Goal: Find specific page/section: Find specific page/section

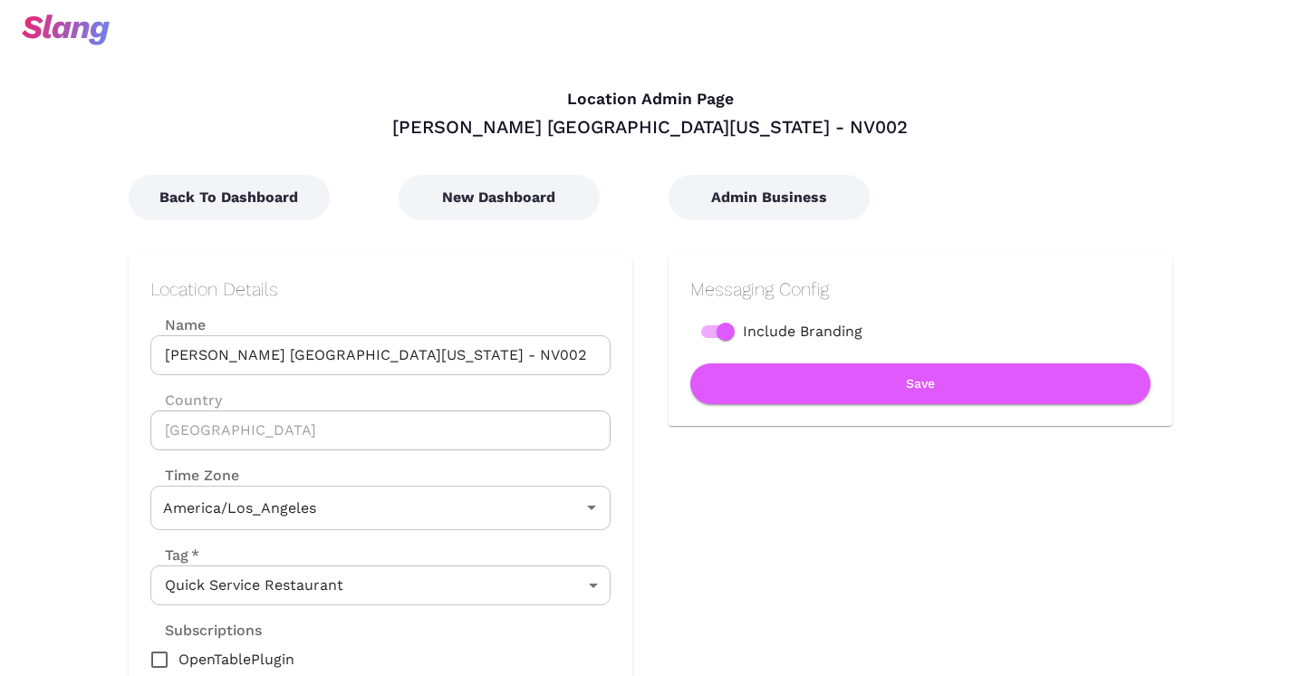
type input "Pacific Time"
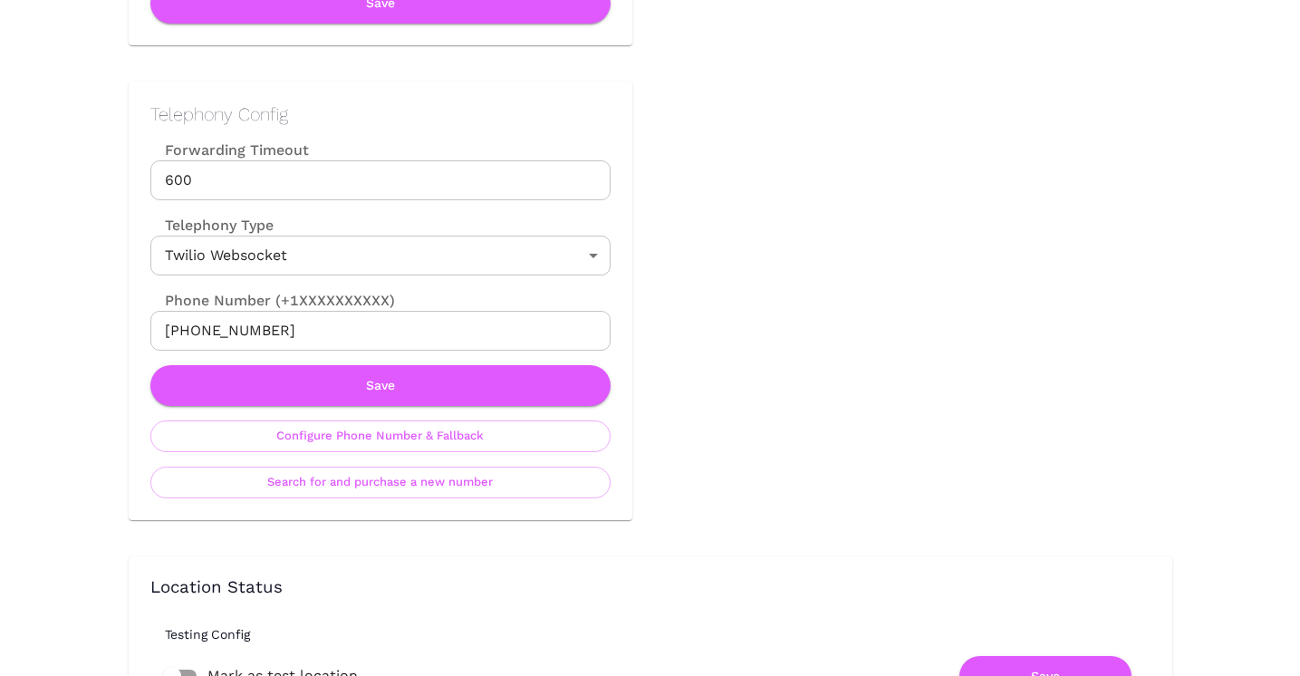
scroll to position [812, 0]
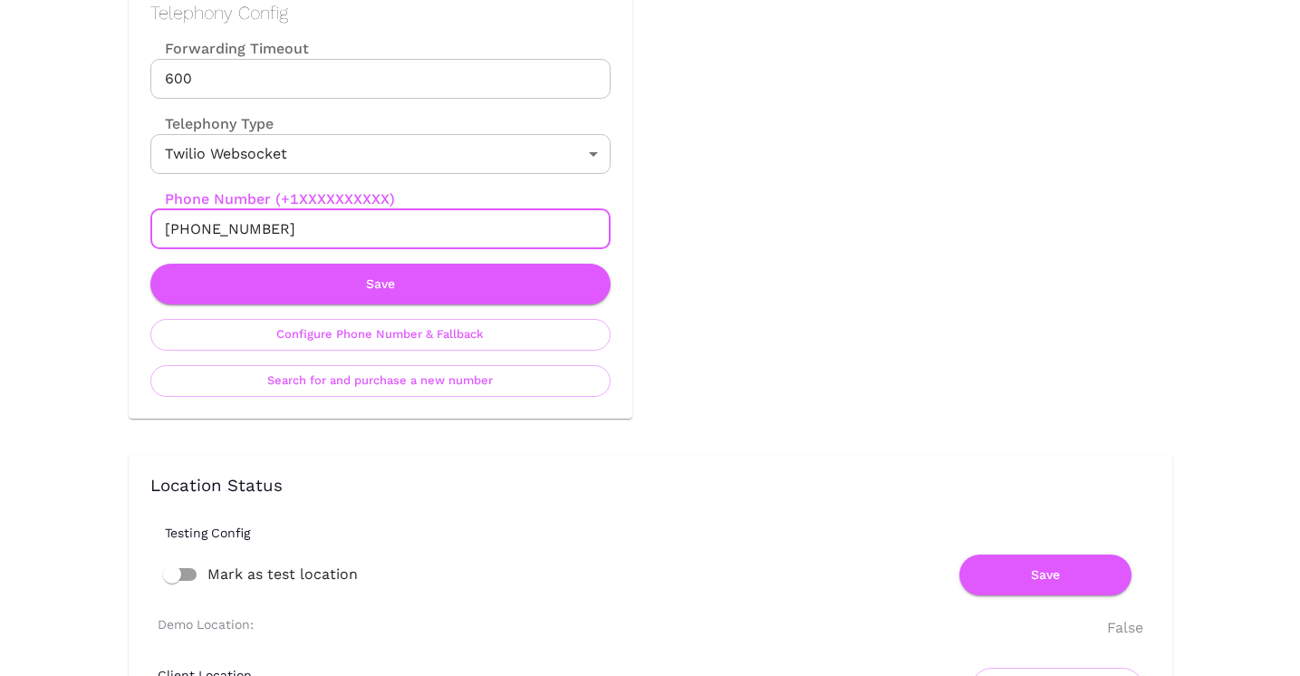
drag, startPoint x: 284, startPoint y: 228, endPoint x: 182, endPoint y: 229, distance: 101.5
click at [182, 229] on input "[PHONE_NUMBER]" at bounding box center [380, 229] width 460 height 40
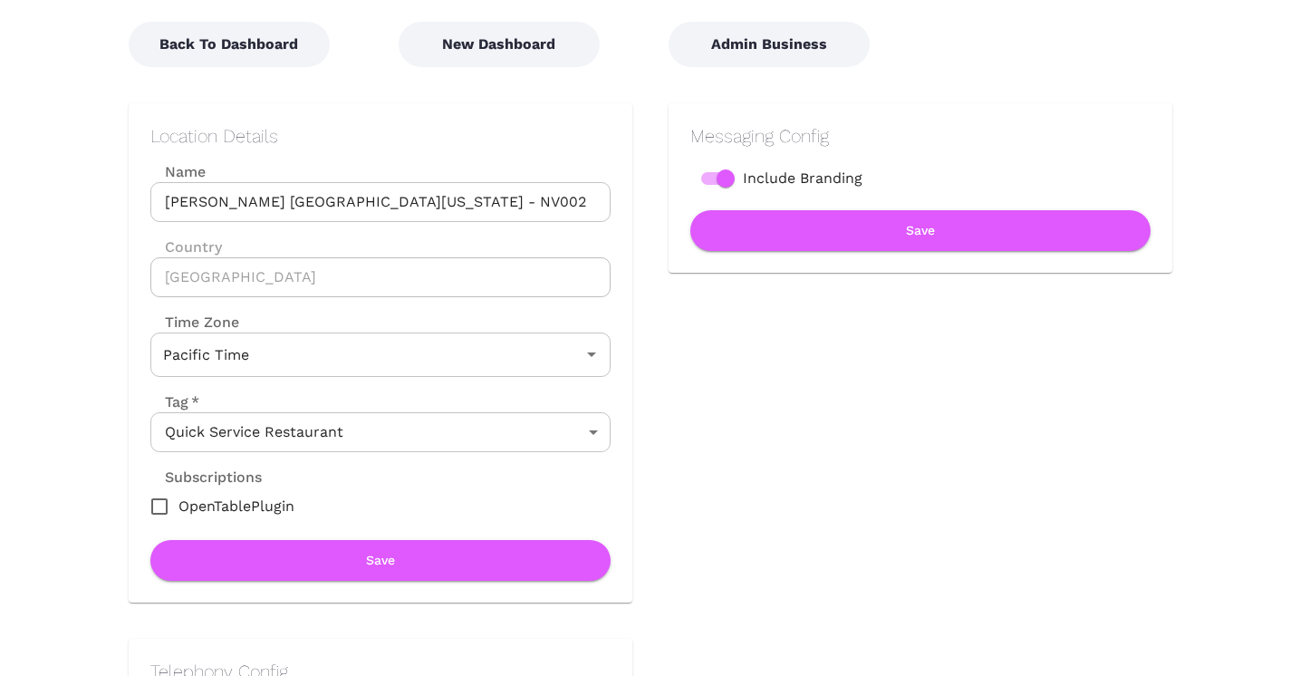
scroll to position [0, 0]
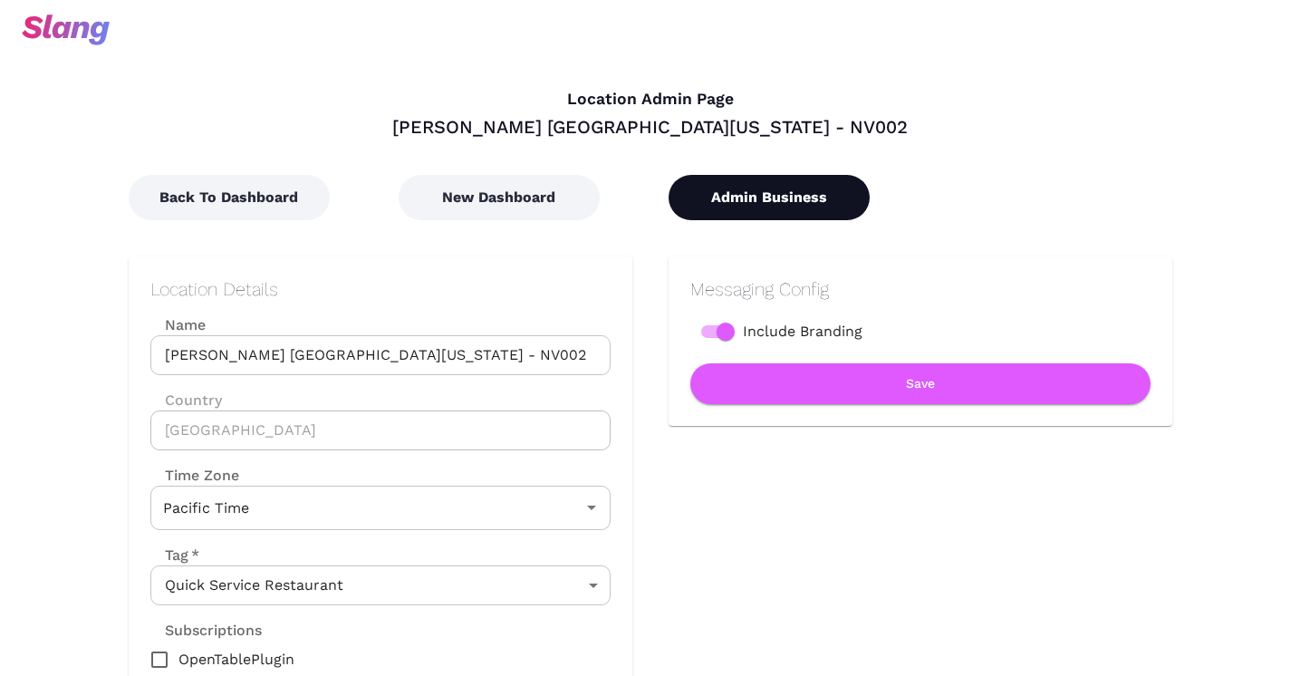
click at [738, 198] on button "Admin Business" at bounding box center [769, 197] width 201 height 45
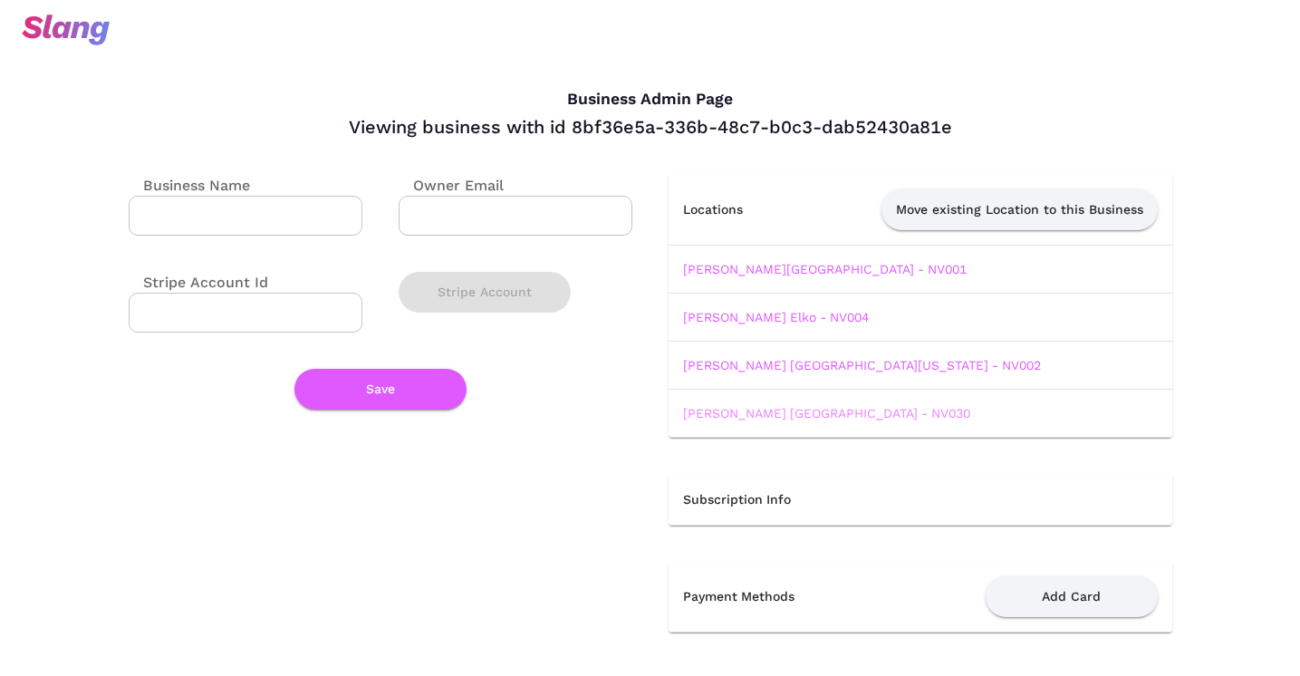
click at [765, 411] on link "[PERSON_NAME] [GEOGRAPHIC_DATA] - NV030" at bounding box center [826, 413] width 287 height 14
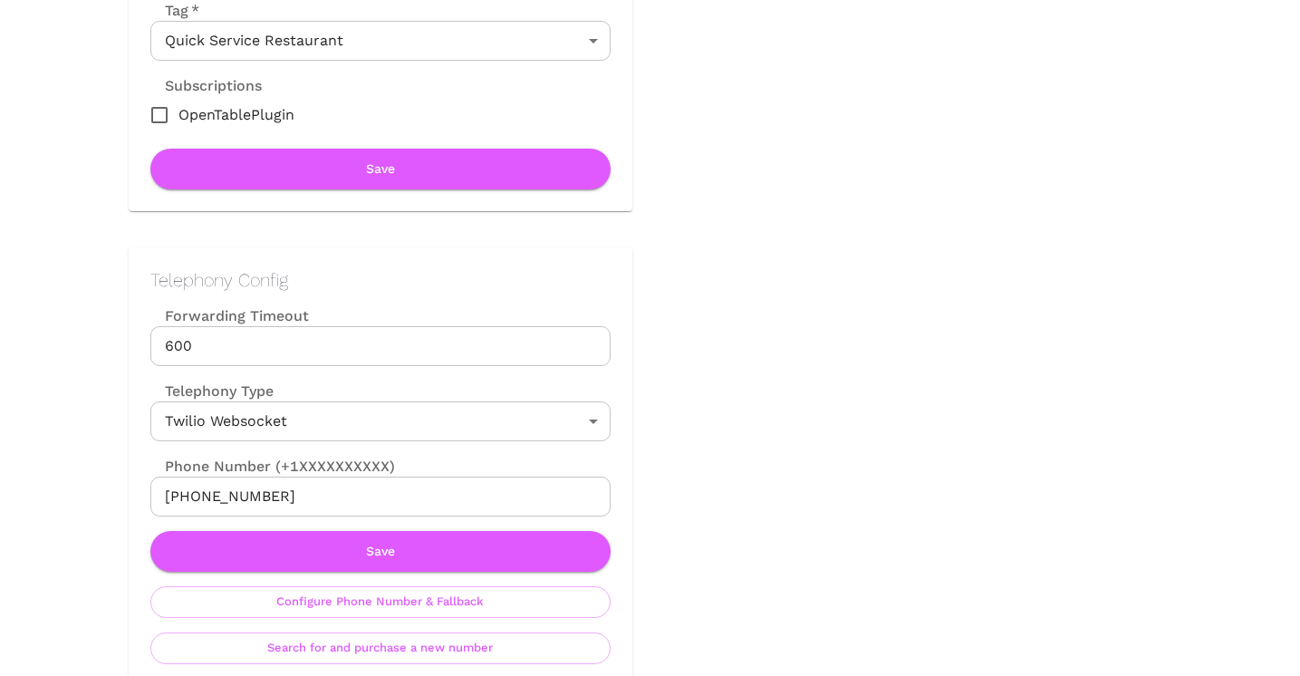
scroll to position [582, 0]
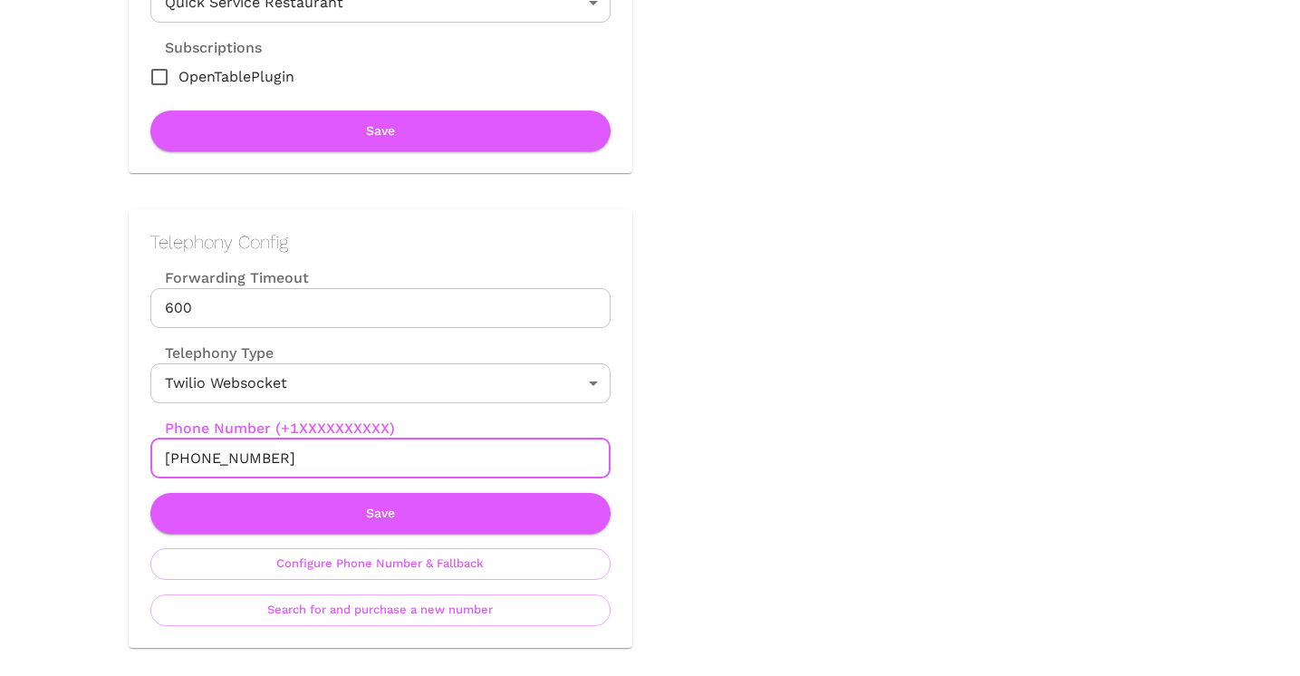
drag, startPoint x: 295, startPoint y: 454, endPoint x: 181, endPoint y: 454, distance: 114.1
click at [181, 454] on input "[PHONE_NUMBER]" at bounding box center [380, 458] width 460 height 40
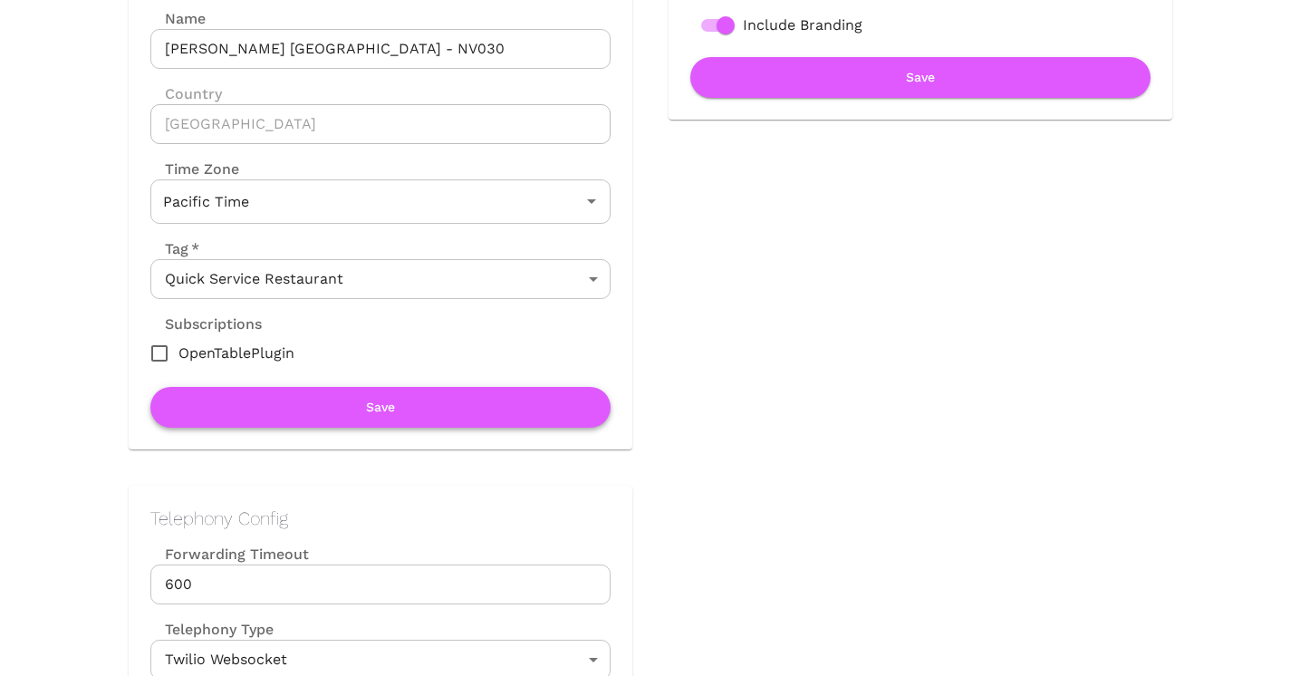
scroll to position [0, 0]
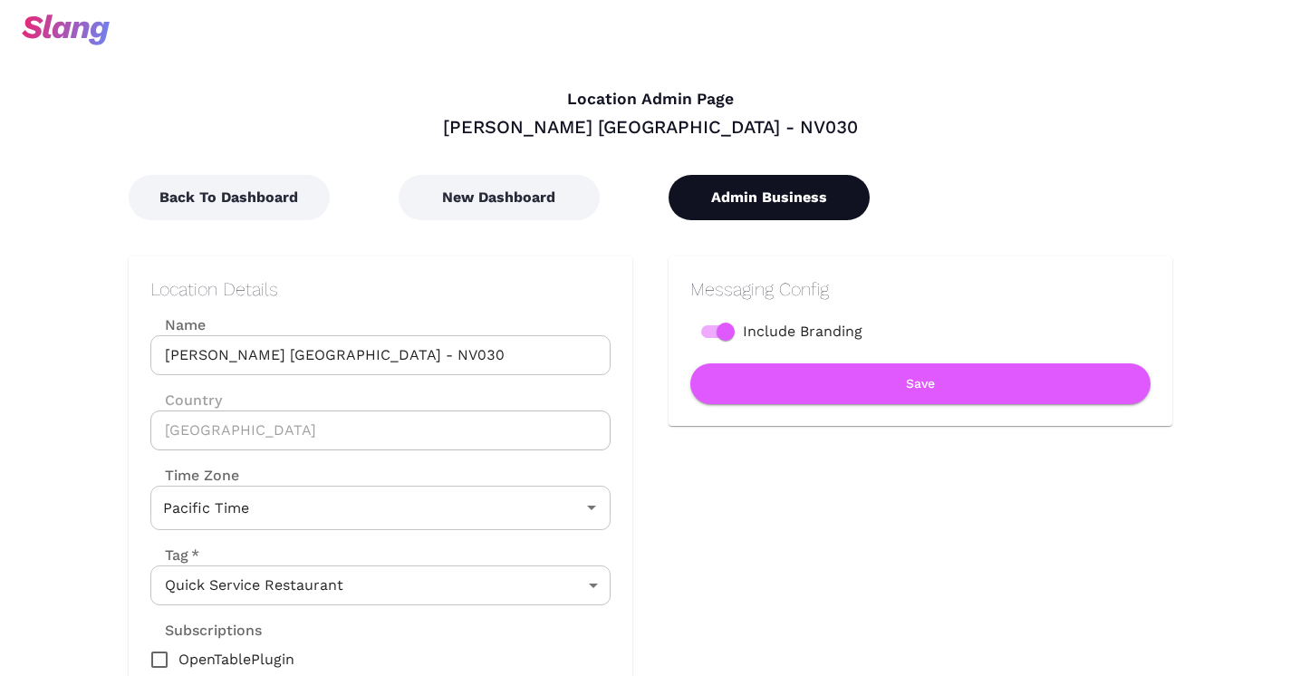
click at [744, 215] on button "Admin Business" at bounding box center [769, 197] width 201 height 45
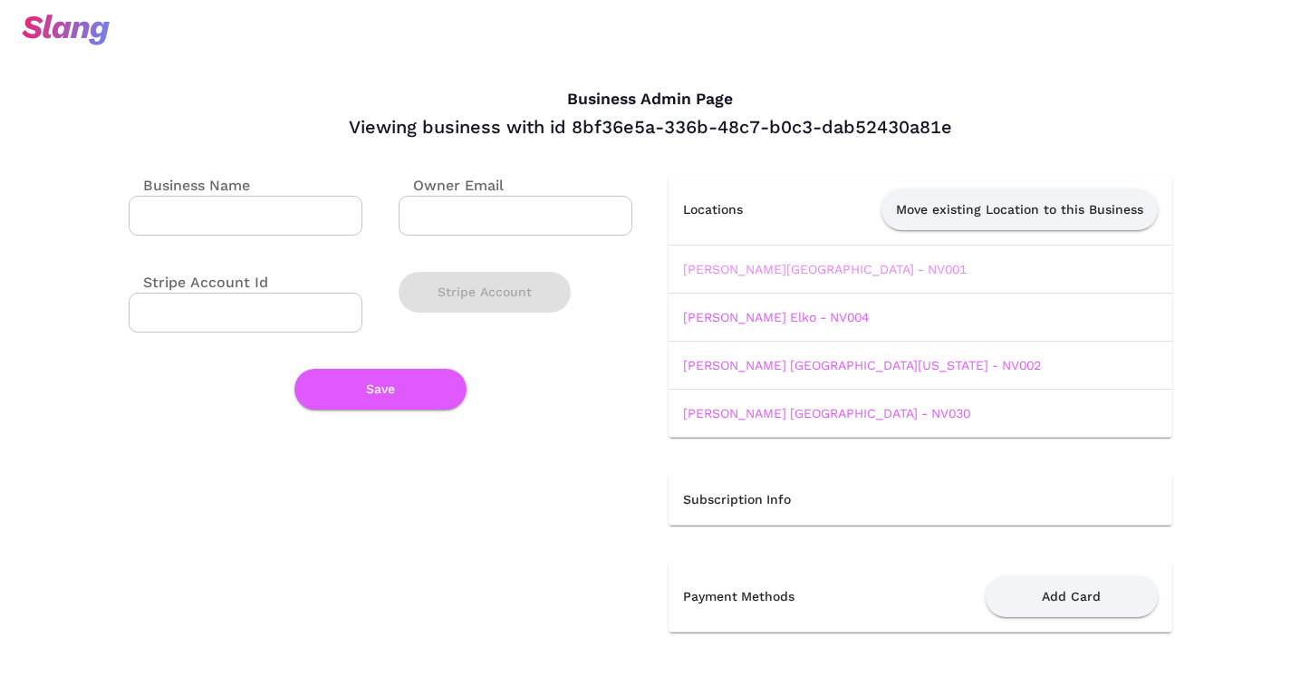
click at [740, 270] on link "[PERSON_NAME][GEOGRAPHIC_DATA] - NV001" at bounding box center [825, 269] width 284 height 14
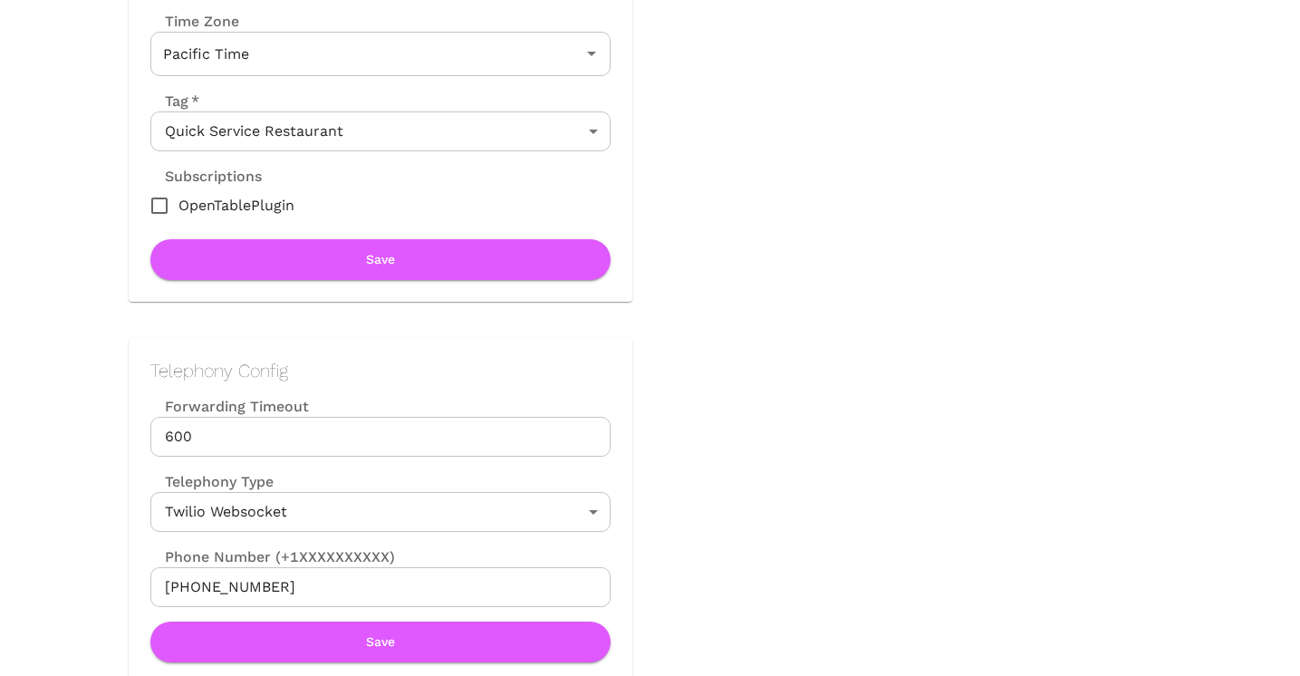
scroll to position [476, 0]
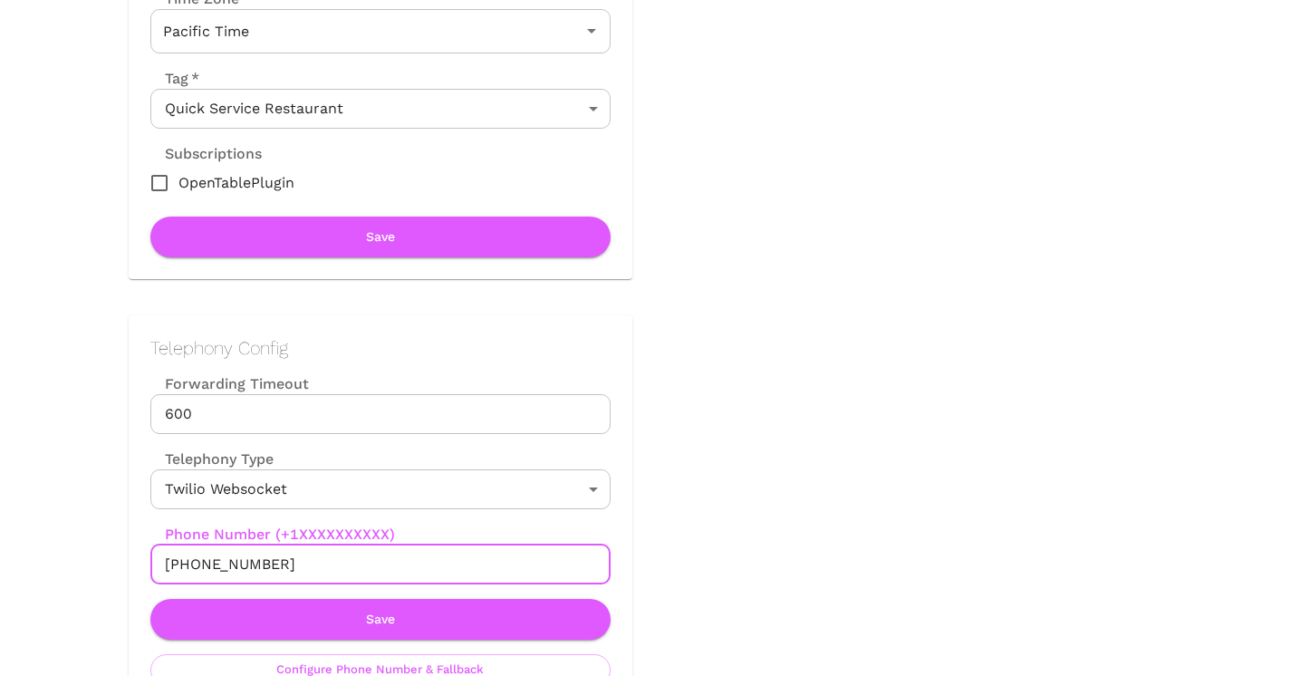
drag, startPoint x: 293, startPoint y: 565, endPoint x: 183, endPoint y: 559, distance: 110.7
click at [183, 559] on input "[PHONE_NUMBER]" at bounding box center [380, 564] width 460 height 40
